Goal: Transaction & Acquisition: Purchase product/service

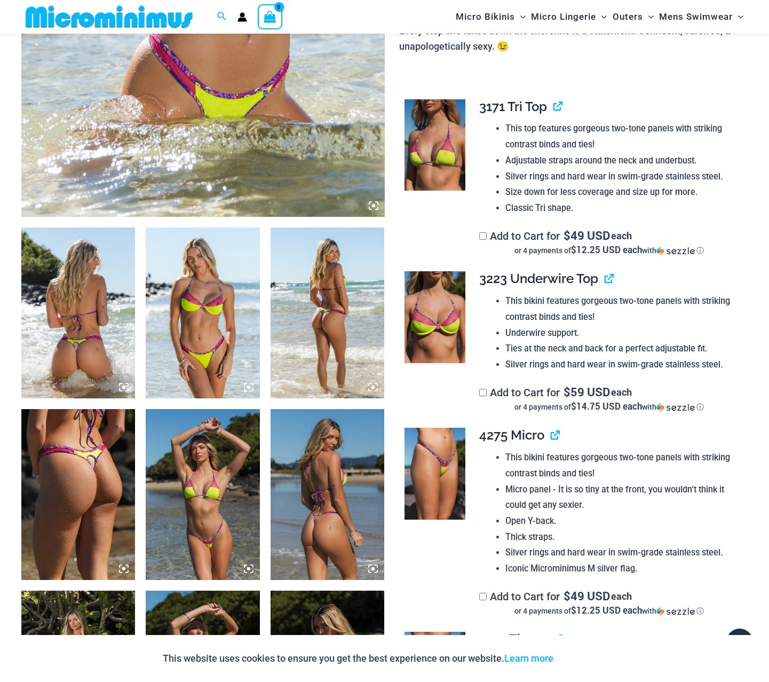
scroll to position [540, 0]
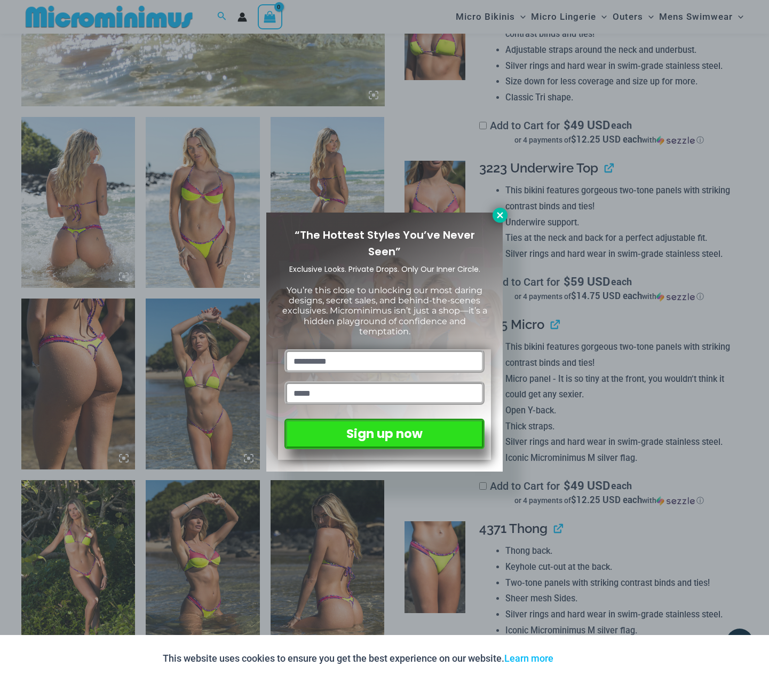
click at [498, 215] on icon at bounding box center [500, 215] width 10 height 10
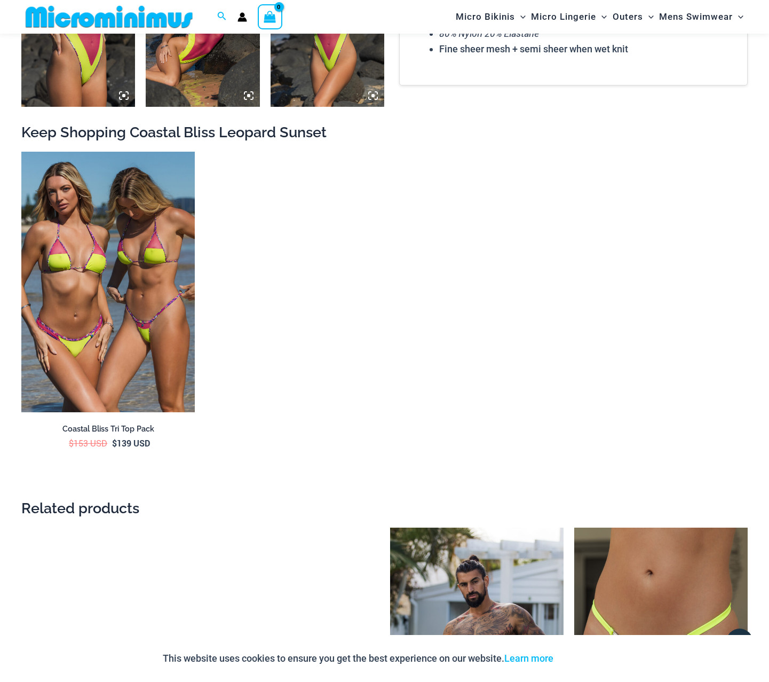
scroll to position [1847, 0]
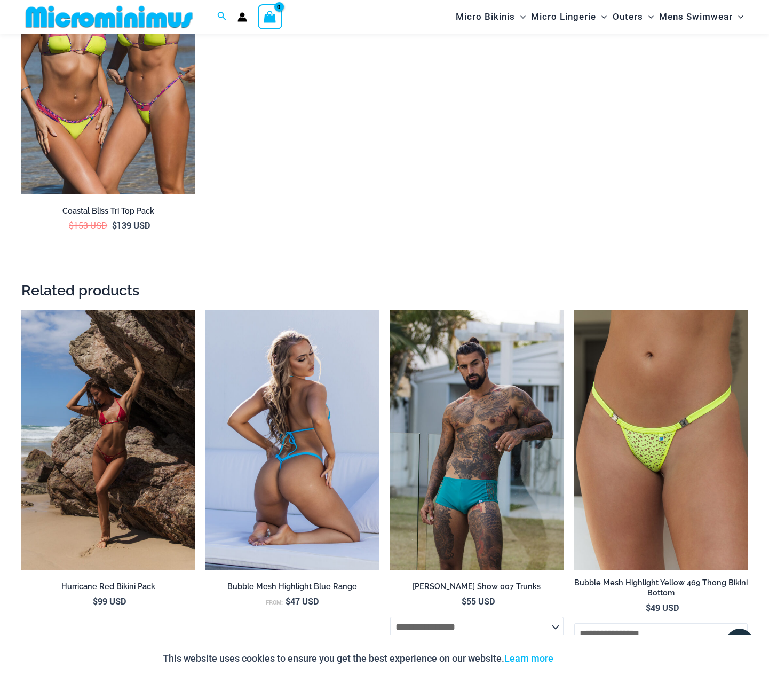
click at [274, 414] on img at bounding box center [293, 440] width 174 height 261
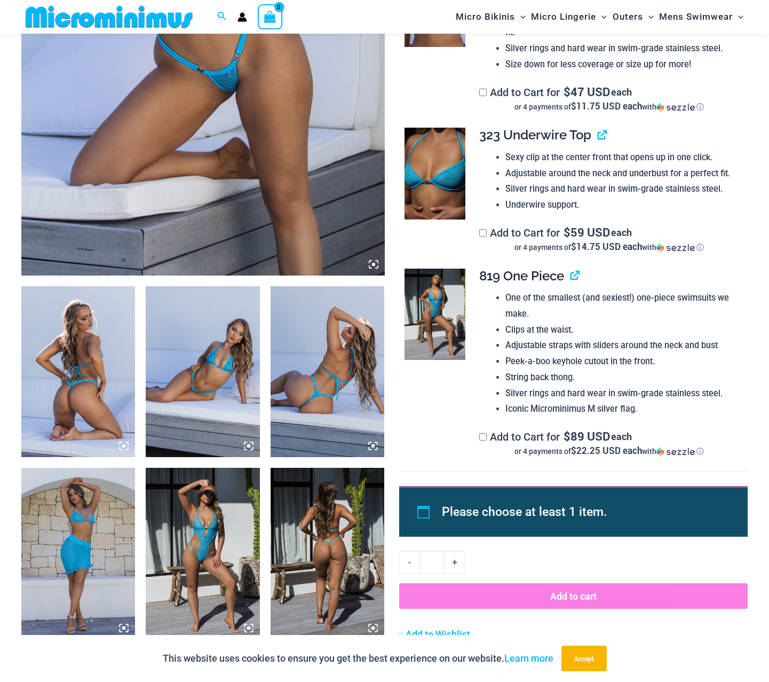
scroll to position [376, 0]
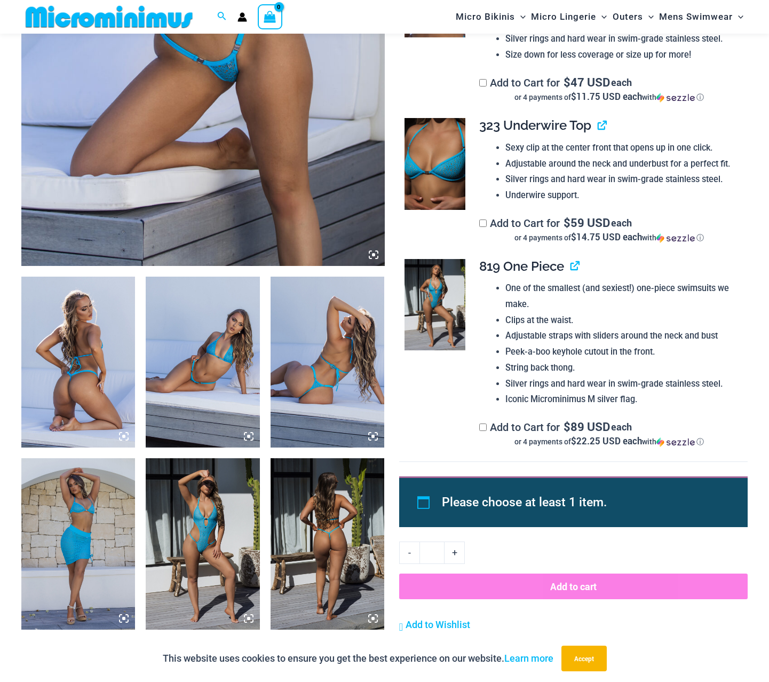
click at [328, 384] on img at bounding box center [328, 362] width 114 height 171
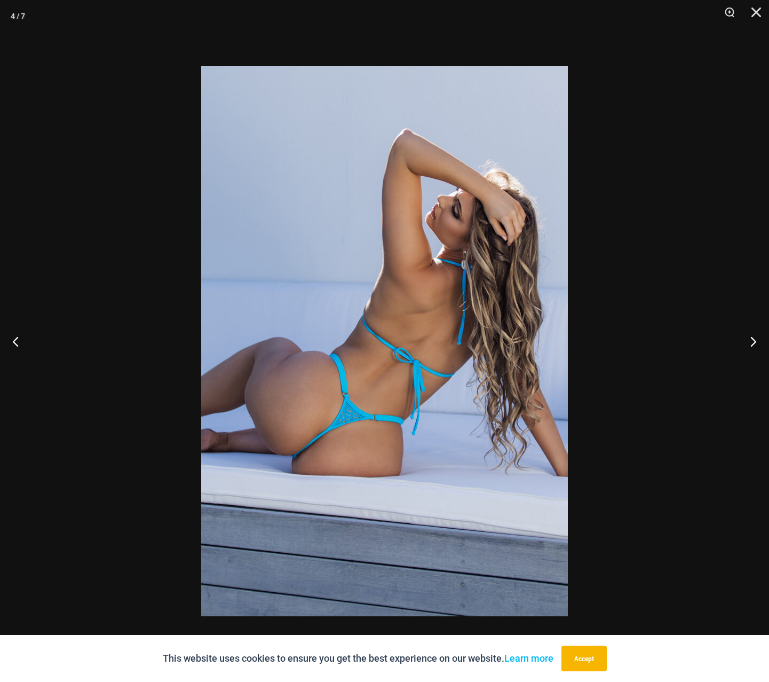
click at [309, 383] on img at bounding box center [384, 341] width 367 height 550
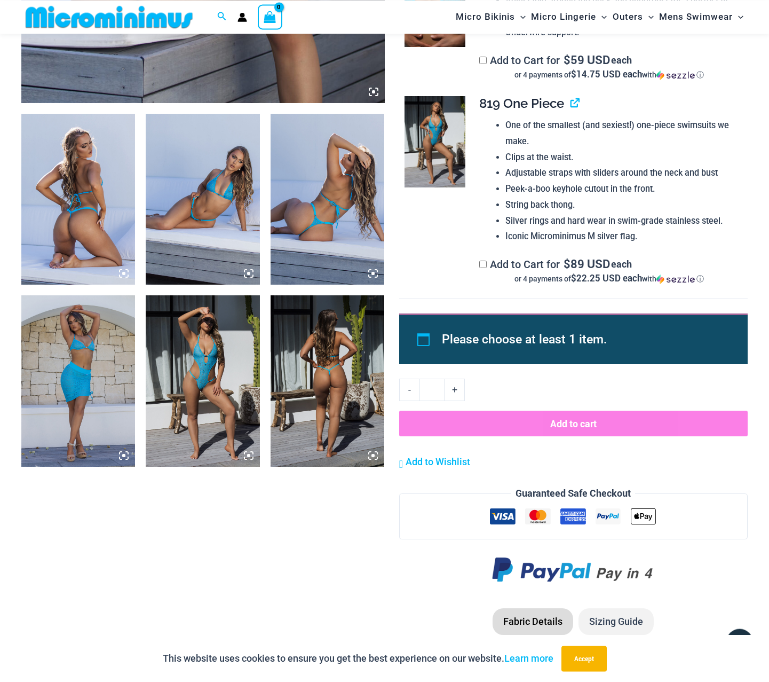
scroll to position [540, 0]
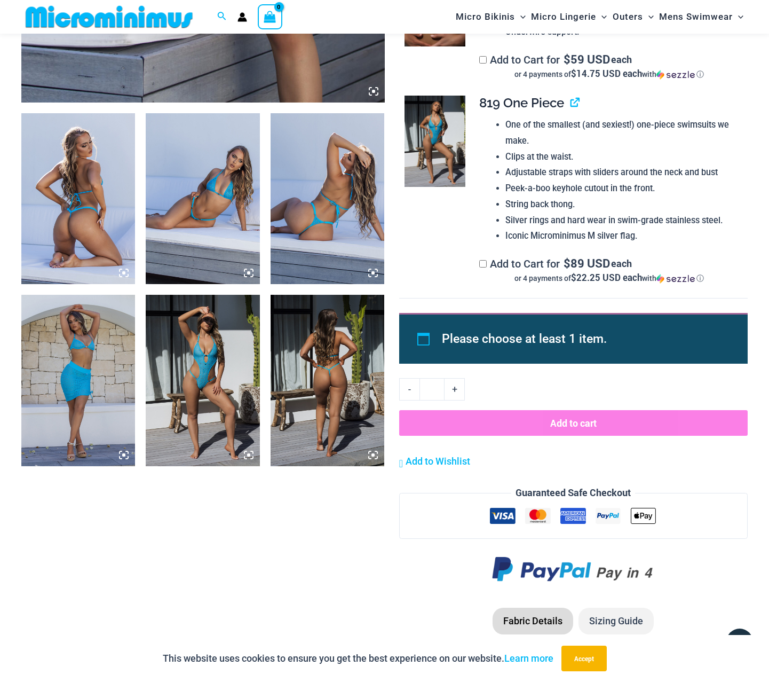
click at [333, 397] on img at bounding box center [328, 380] width 114 height 171
click at [247, 367] on img at bounding box center [203, 380] width 114 height 171
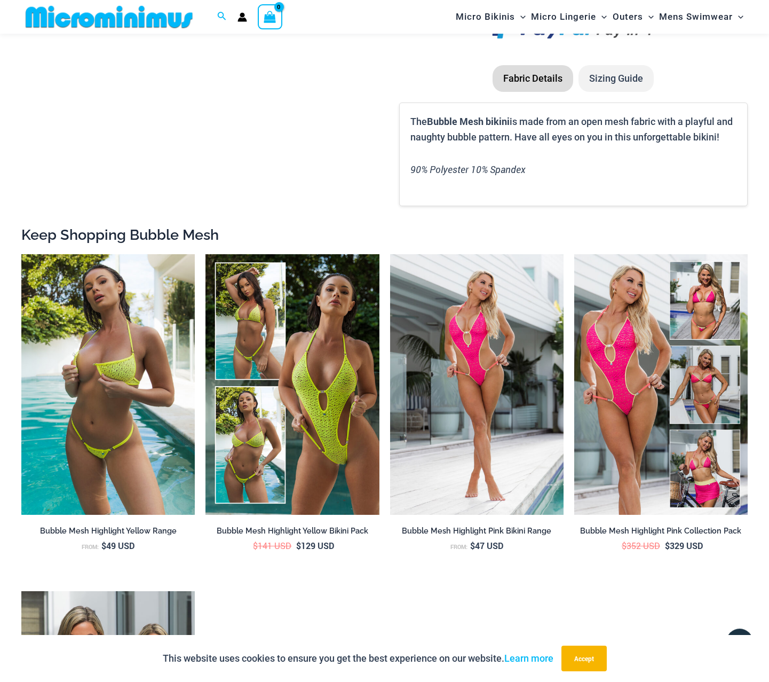
scroll to position [1084, 0]
